Goal: Complete application form

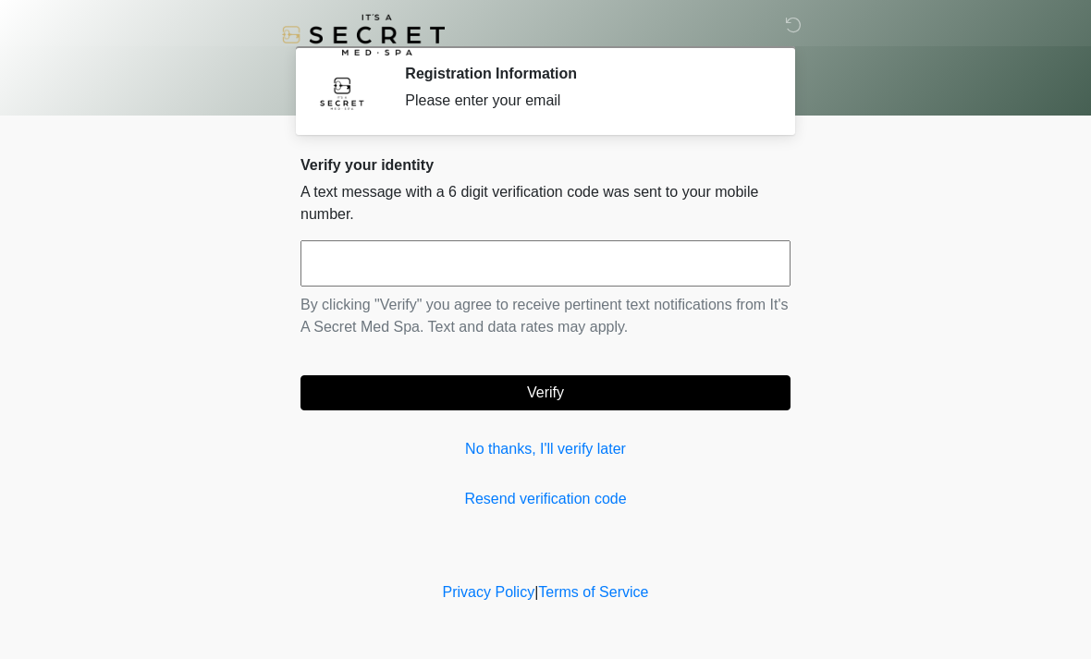
click at [599, 277] on input "text" at bounding box center [545, 263] width 490 height 46
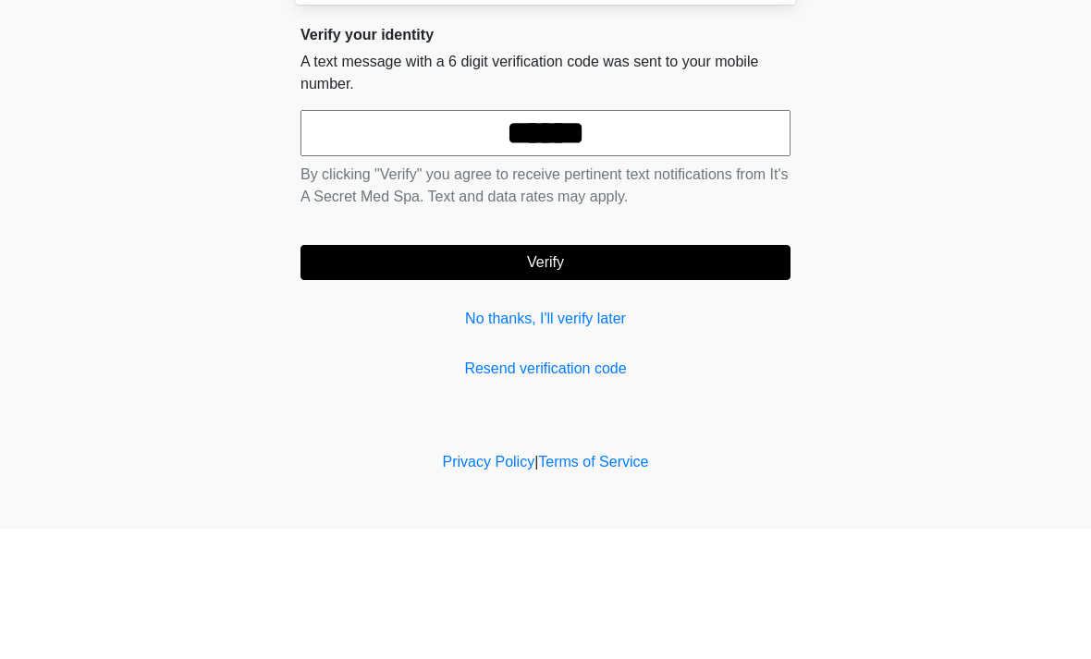
type input "******"
click at [674, 375] on button "Verify" at bounding box center [545, 392] width 490 height 35
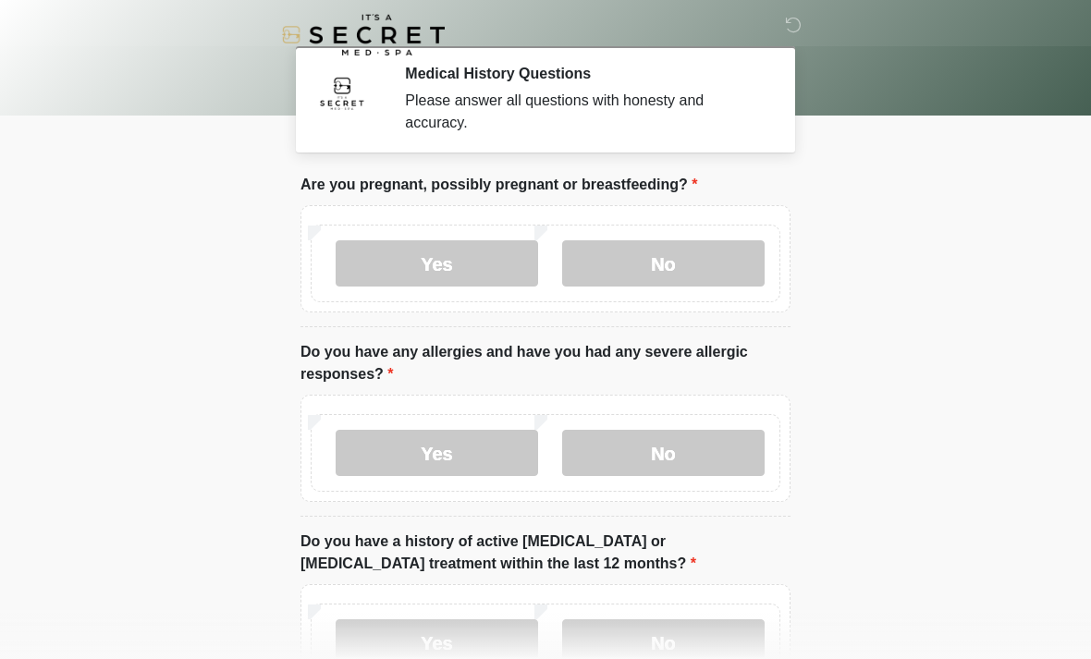
click at [685, 266] on label "No" at bounding box center [663, 263] width 202 height 46
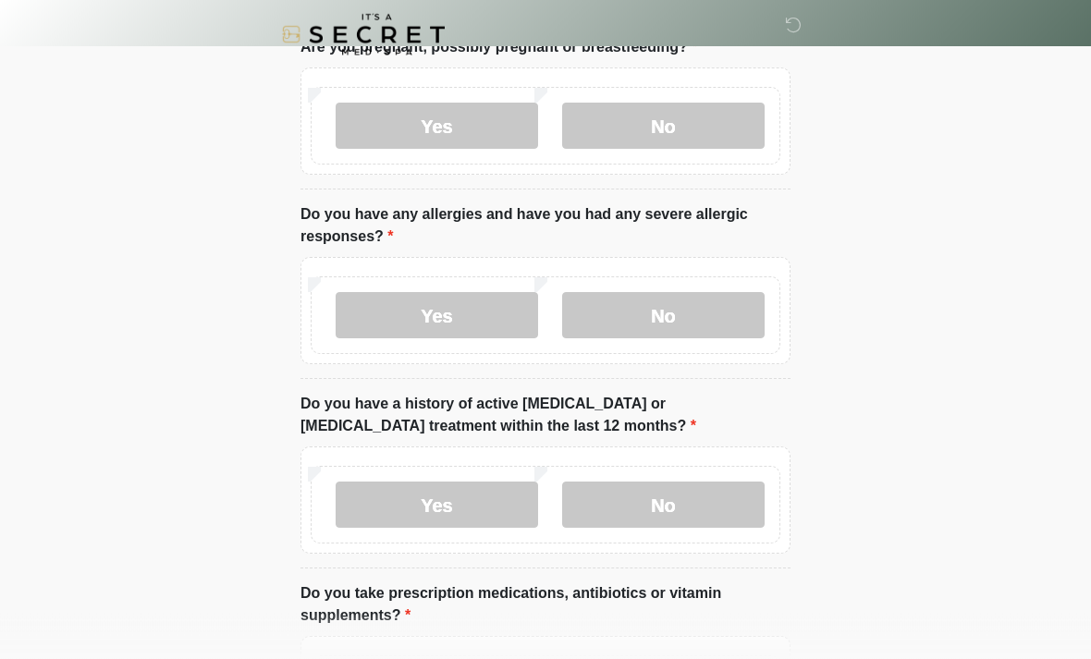
click at [688, 327] on label "No" at bounding box center [663, 316] width 202 height 46
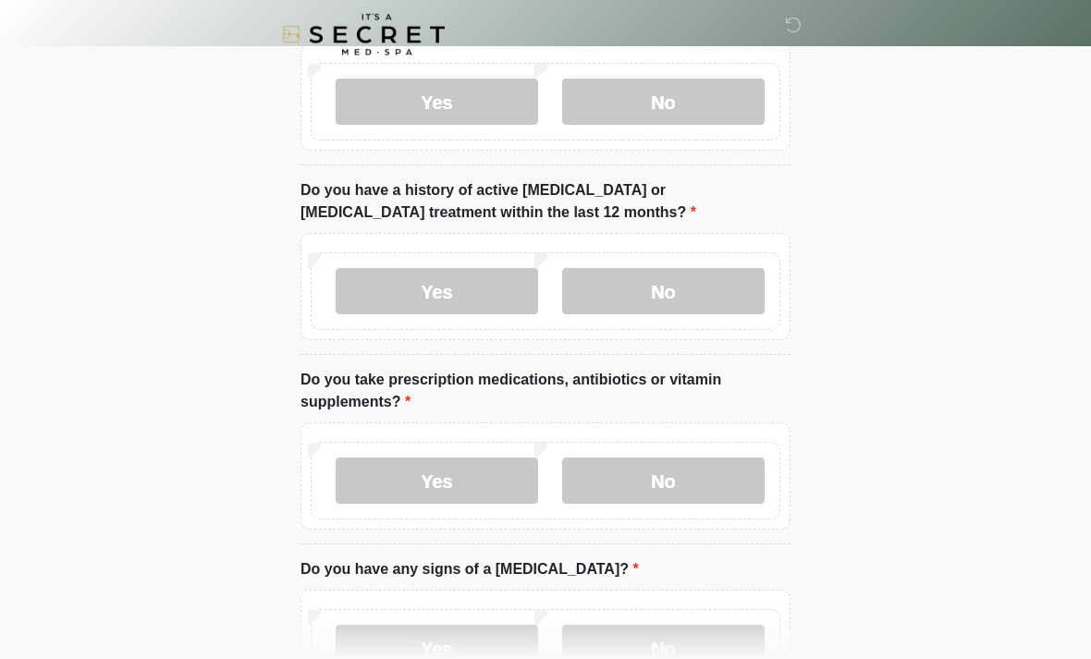
scroll to position [351, 0]
click at [701, 287] on label "No" at bounding box center [663, 291] width 202 height 46
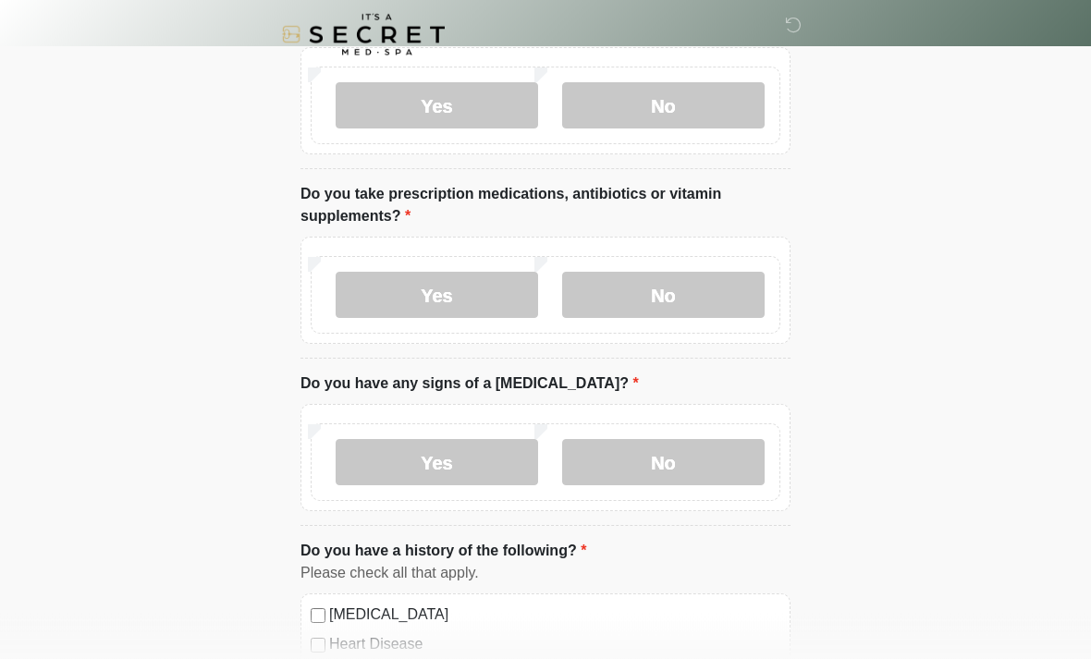
scroll to position [538, 0]
click at [677, 291] on label "No" at bounding box center [663, 294] width 202 height 46
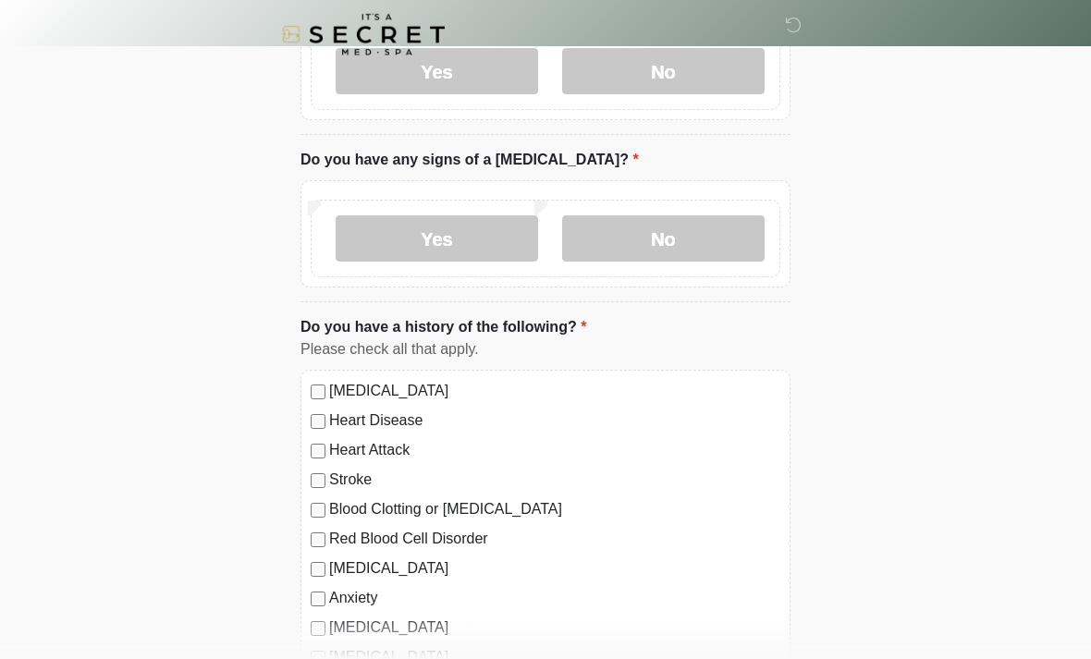
scroll to position [761, 0]
click at [684, 225] on label "No" at bounding box center [663, 238] width 202 height 46
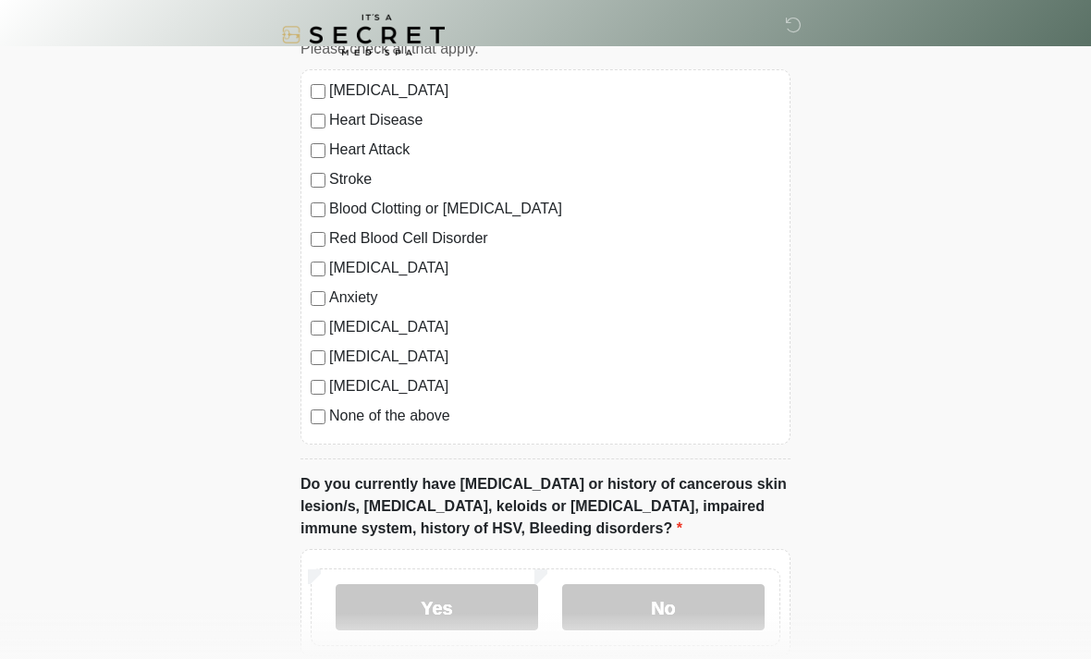
scroll to position [1064, 0]
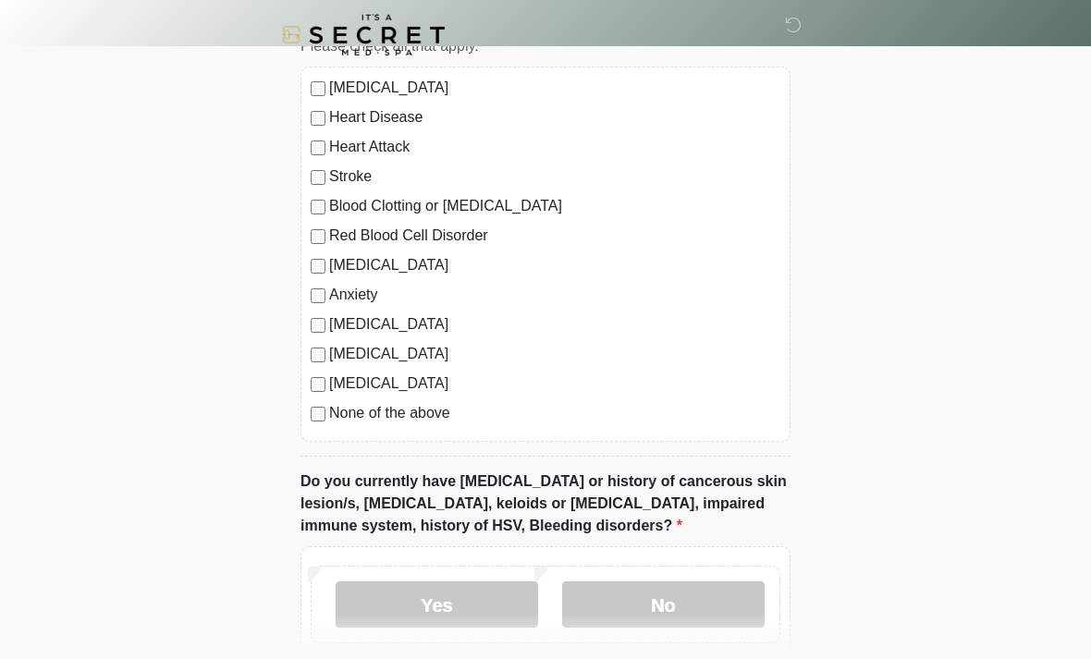
click at [419, 422] on label "None of the above" at bounding box center [554, 413] width 451 height 22
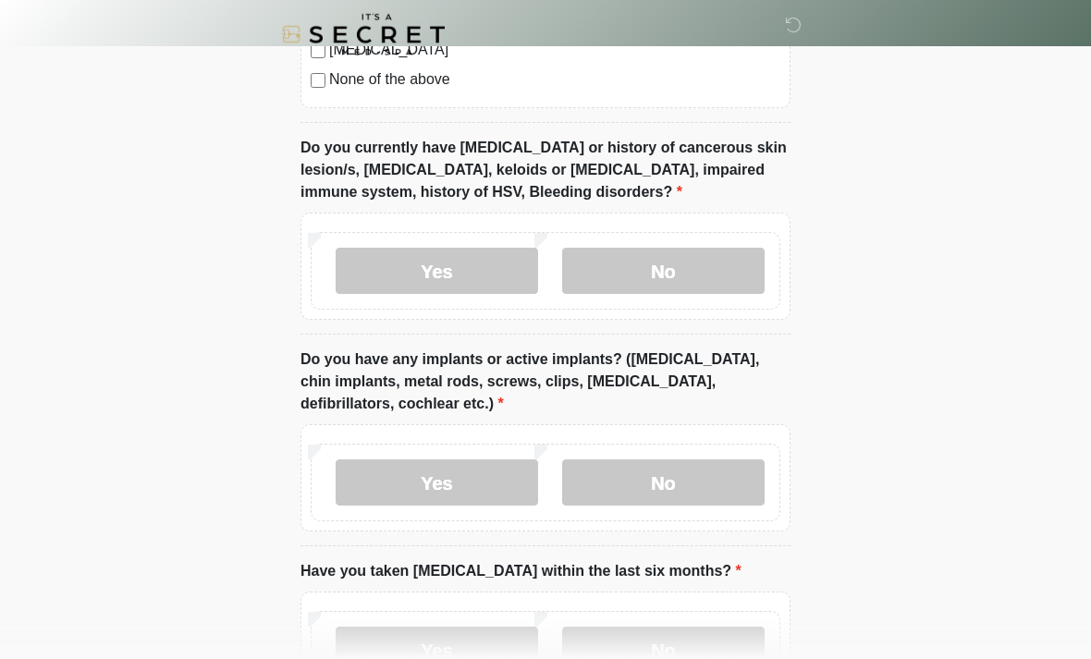
scroll to position [1405, 0]
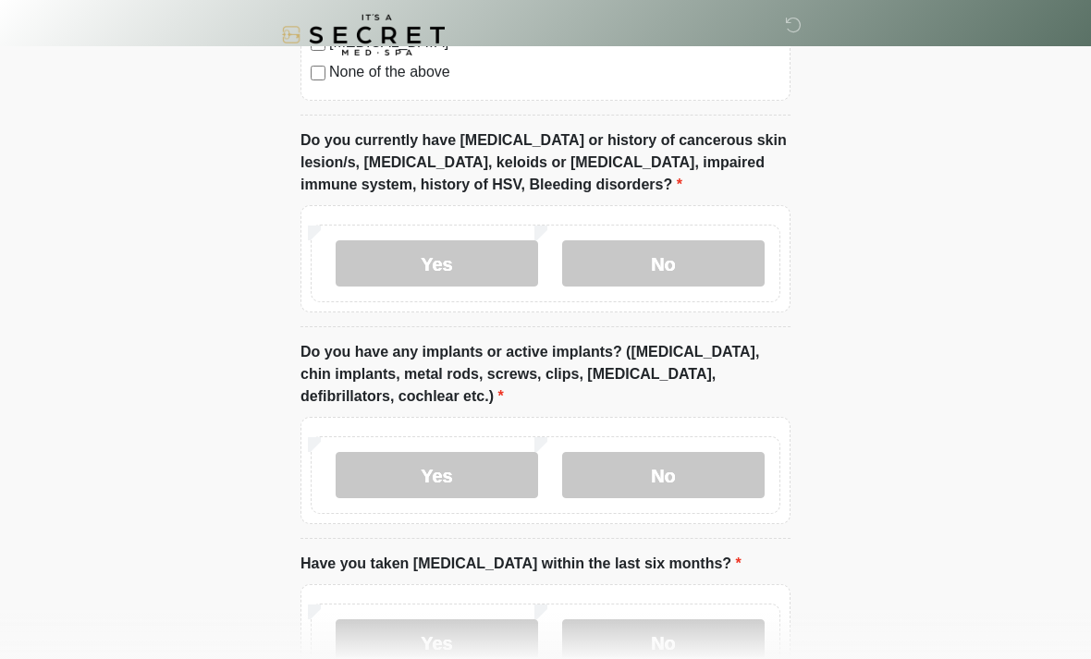
click at [668, 263] on label "No" at bounding box center [663, 263] width 202 height 46
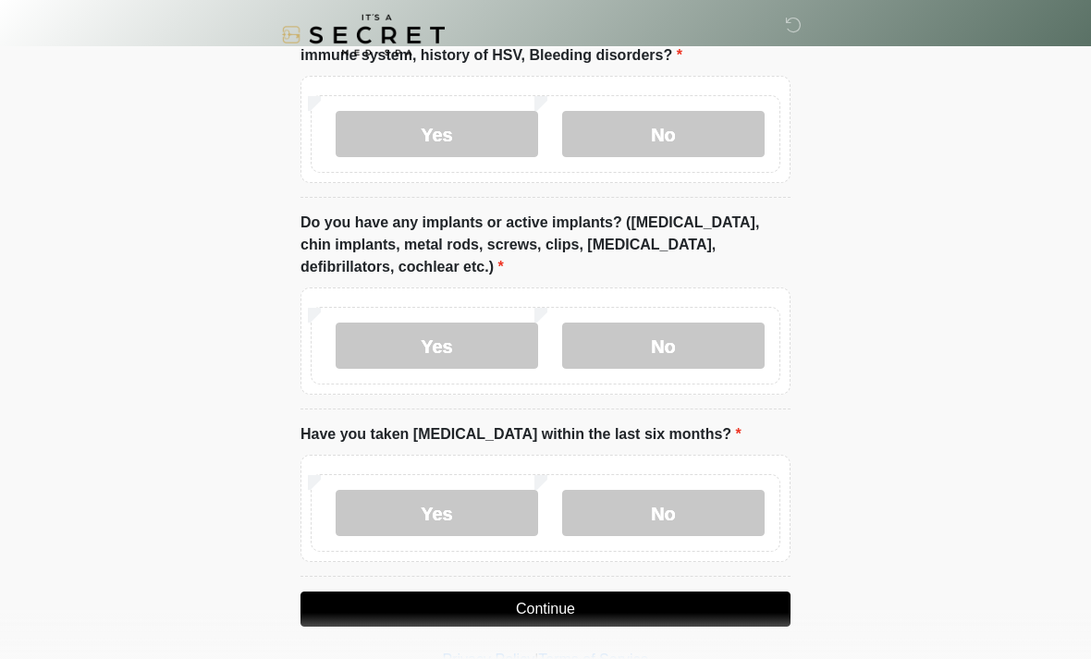
scroll to position [1539, 0]
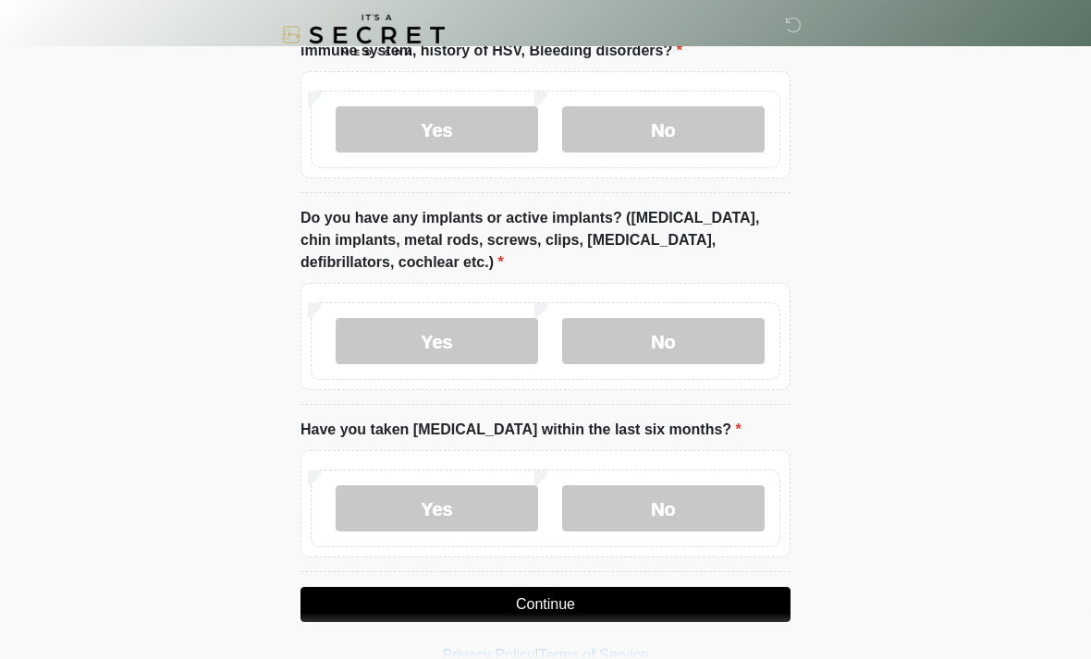
click at [687, 342] on label "No" at bounding box center [663, 341] width 202 height 46
click at [683, 504] on label "No" at bounding box center [663, 508] width 202 height 46
click at [613, 605] on button "Continue" at bounding box center [545, 604] width 490 height 35
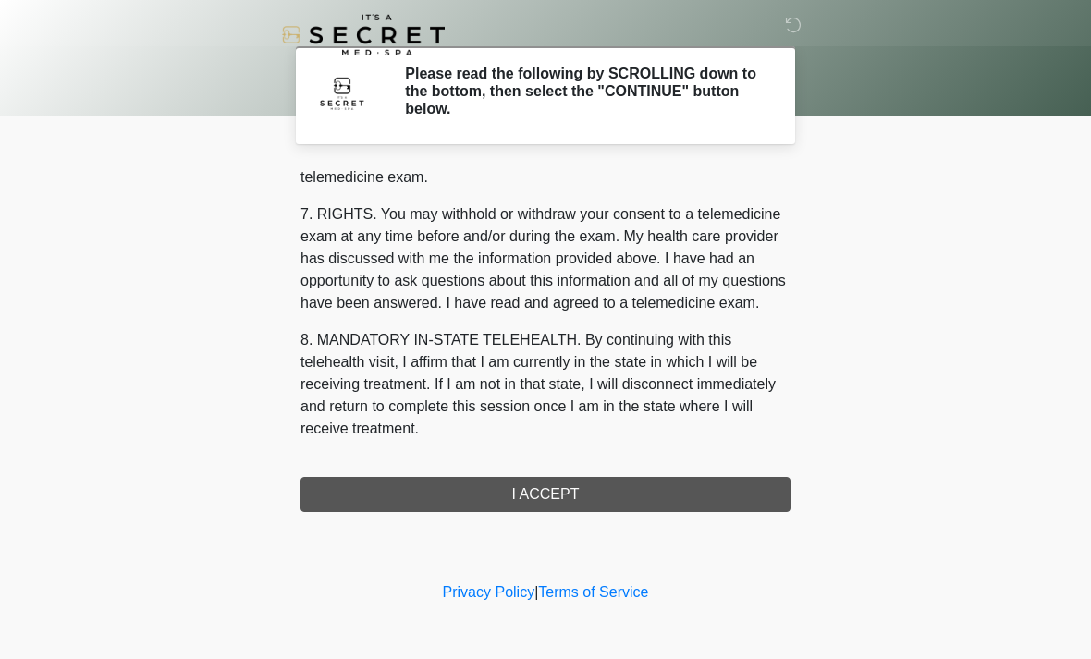
scroll to position [783, 0]
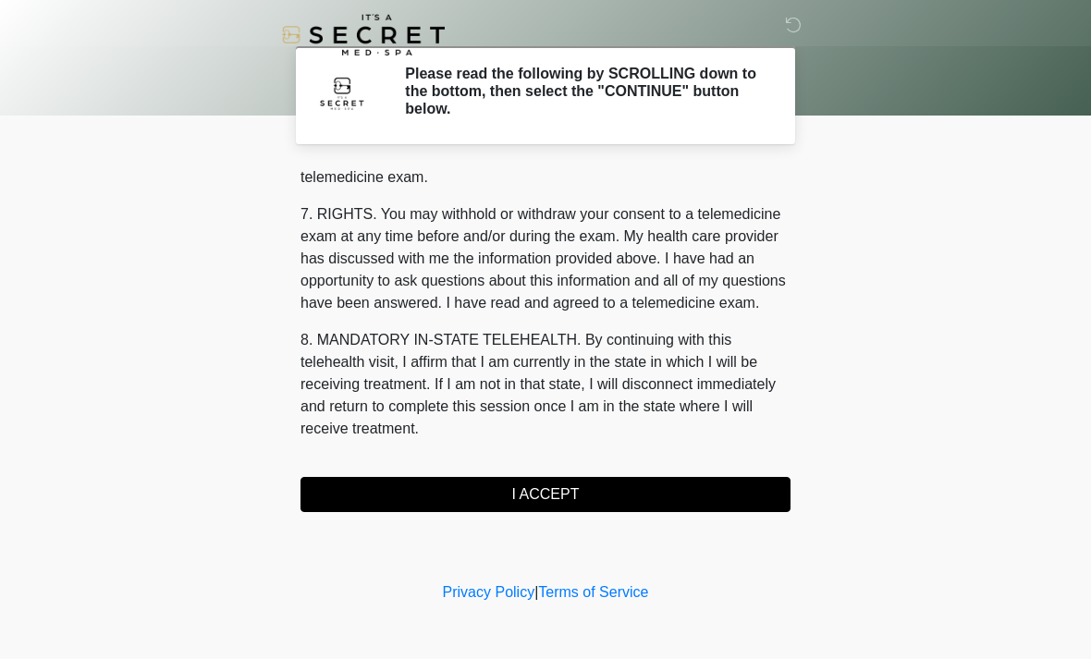
click at [594, 497] on button "I ACCEPT" at bounding box center [545, 494] width 490 height 35
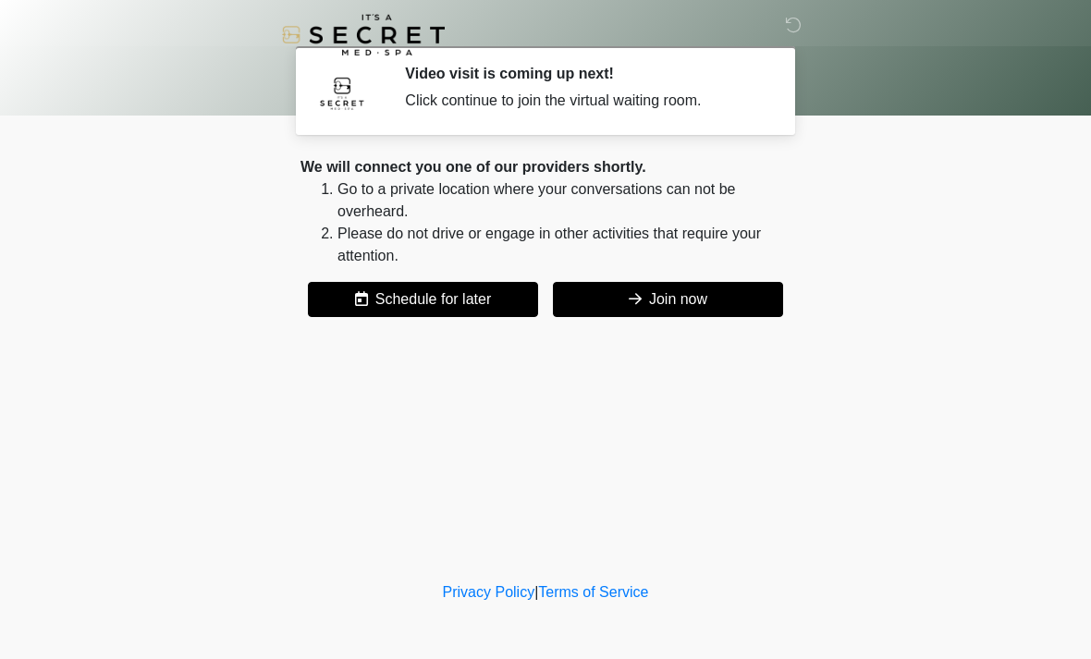
click at [670, 314] on button "Join now" at bounding box center [668, 299] width 230 height 35
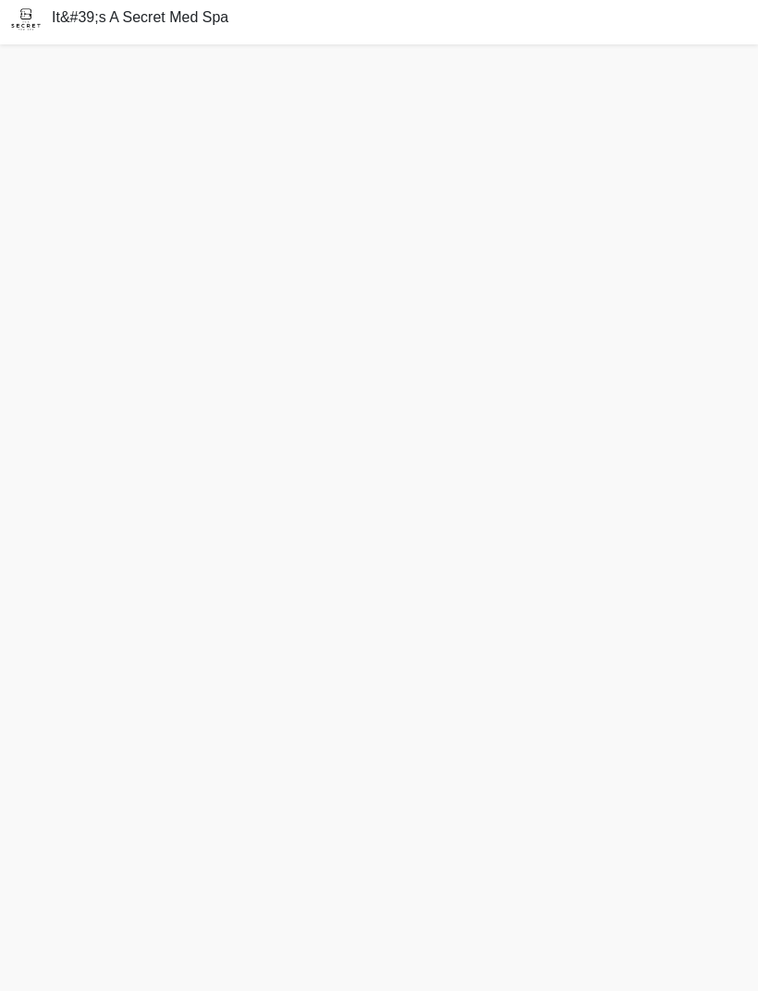
scroll to position [55, 0]
